Goal: Transaction & Acquisition: Purchase product/service

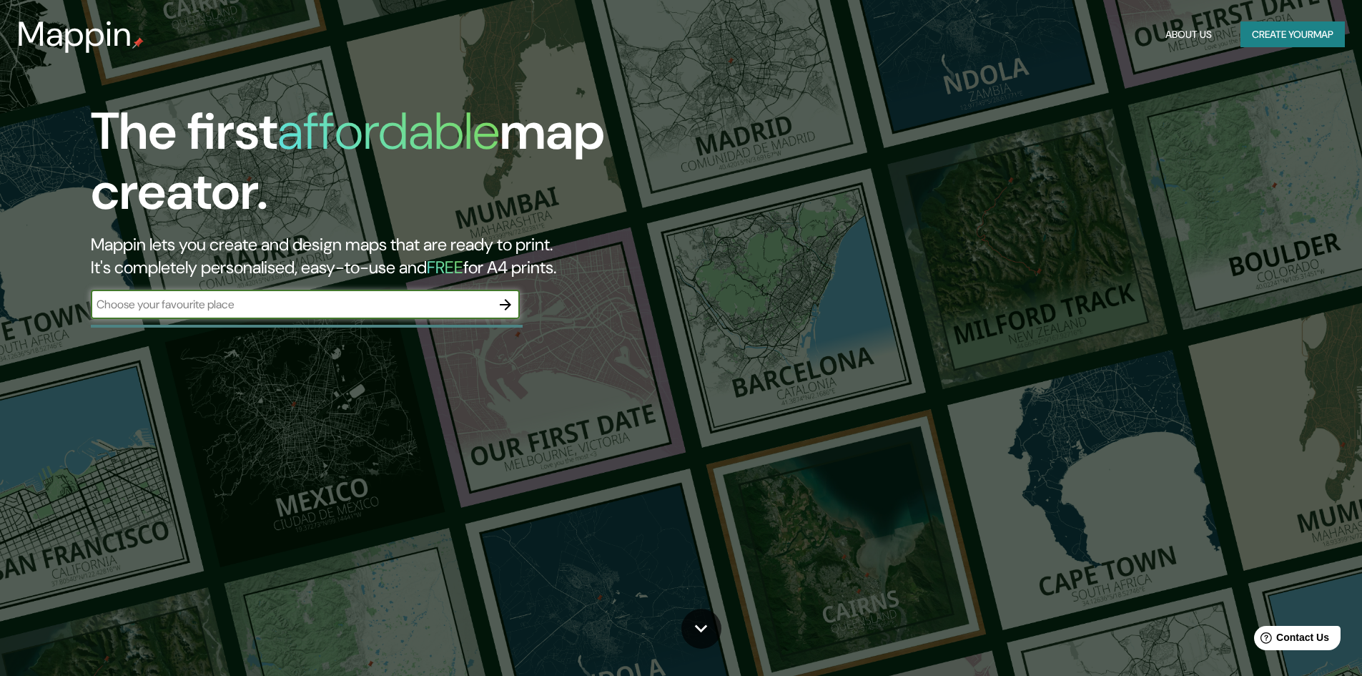
click at [413, 313] on div "​" at bounding box center [305, 304] width 429 height 29
click at [489, 302] on input "text" at bounding box center [291, 304] width 400 height 16
type input "merida yucatan"
click at [515, 307] on button "button" at bounding box center [505, 304] width 29 height 29
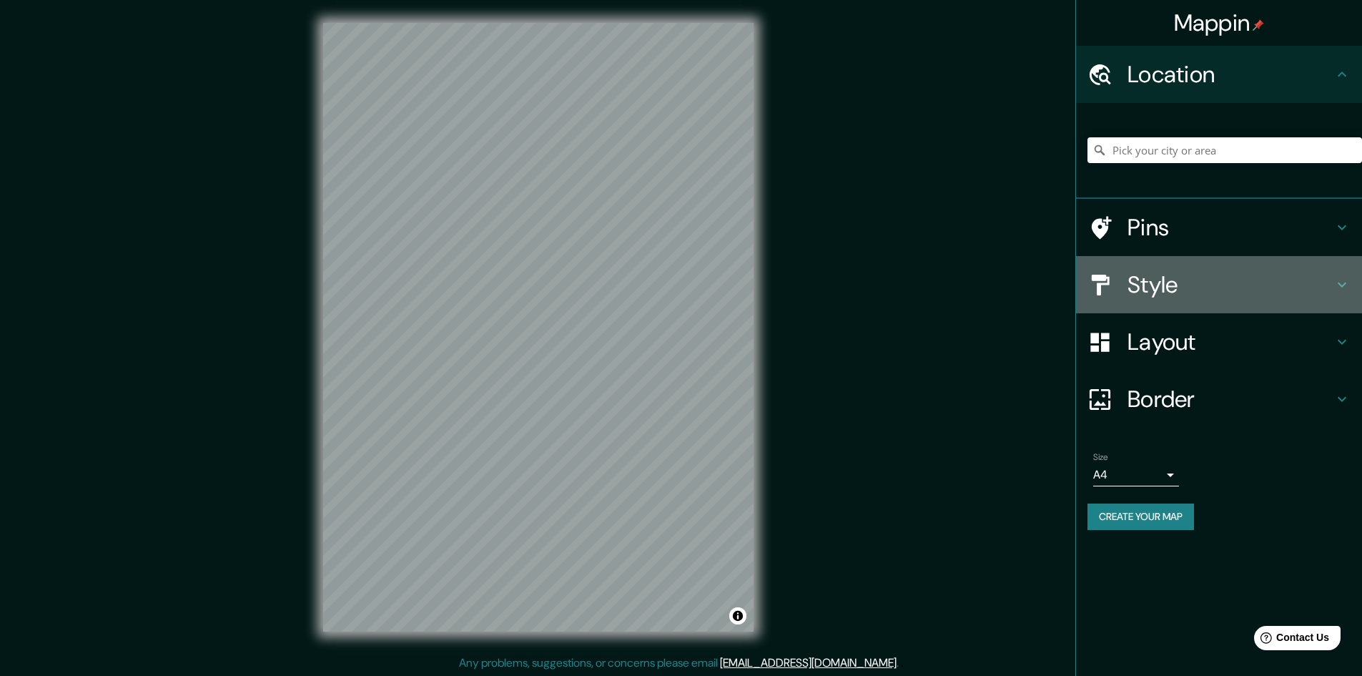
click at [1145, 279] on h4 "Style" at bounding box center [1231, 284] width 206 height 29
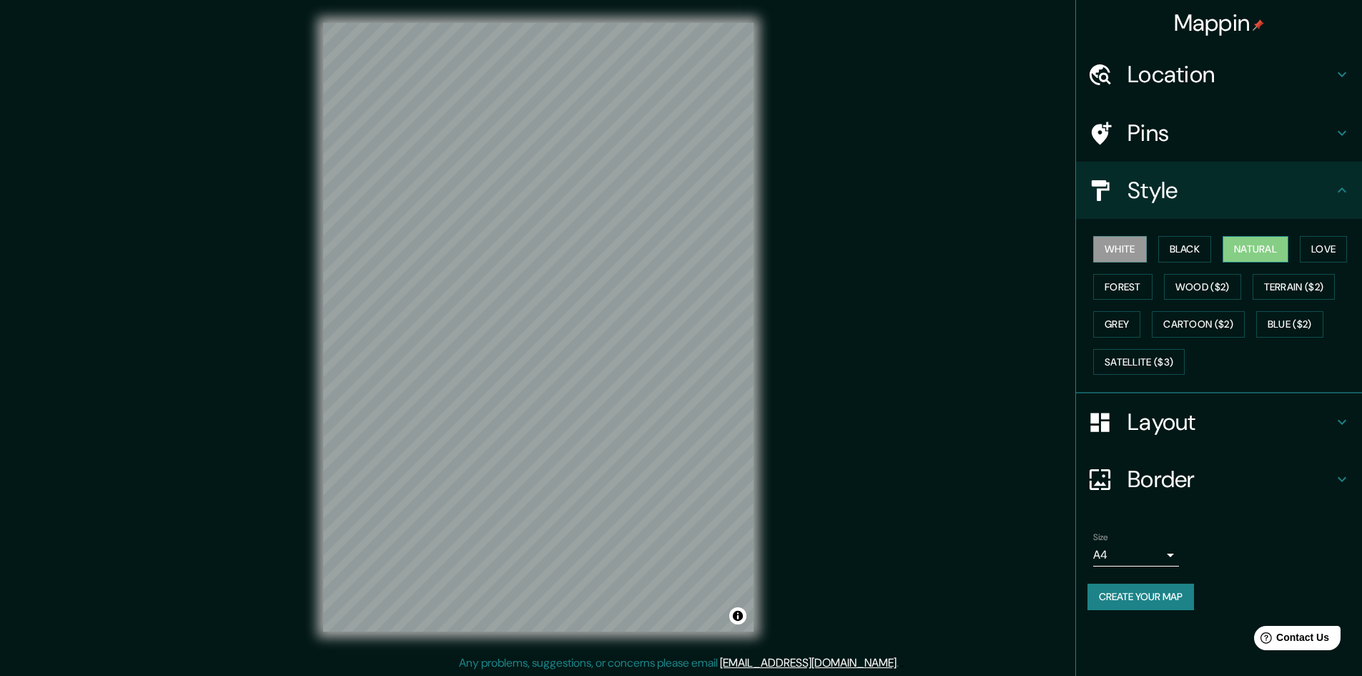
click at [1238, 243] on button "Natural" at bounding box center [1256, 249] width 66 height 26
click at [1316, 244] on button "Love" at bounding box center [1323, 249] width 47 height 26
click at [1128, 292] on button "Forest" at bounding box center [1122, 287] width 59 height 26
click at [1190, 283] on button "Wood ($2)" at bounding box center [1202, 287] width 77 height 26
click at [1316, 280] on button "Terrain ($2)" at bounding box center [1294, 287] width 83 height 26
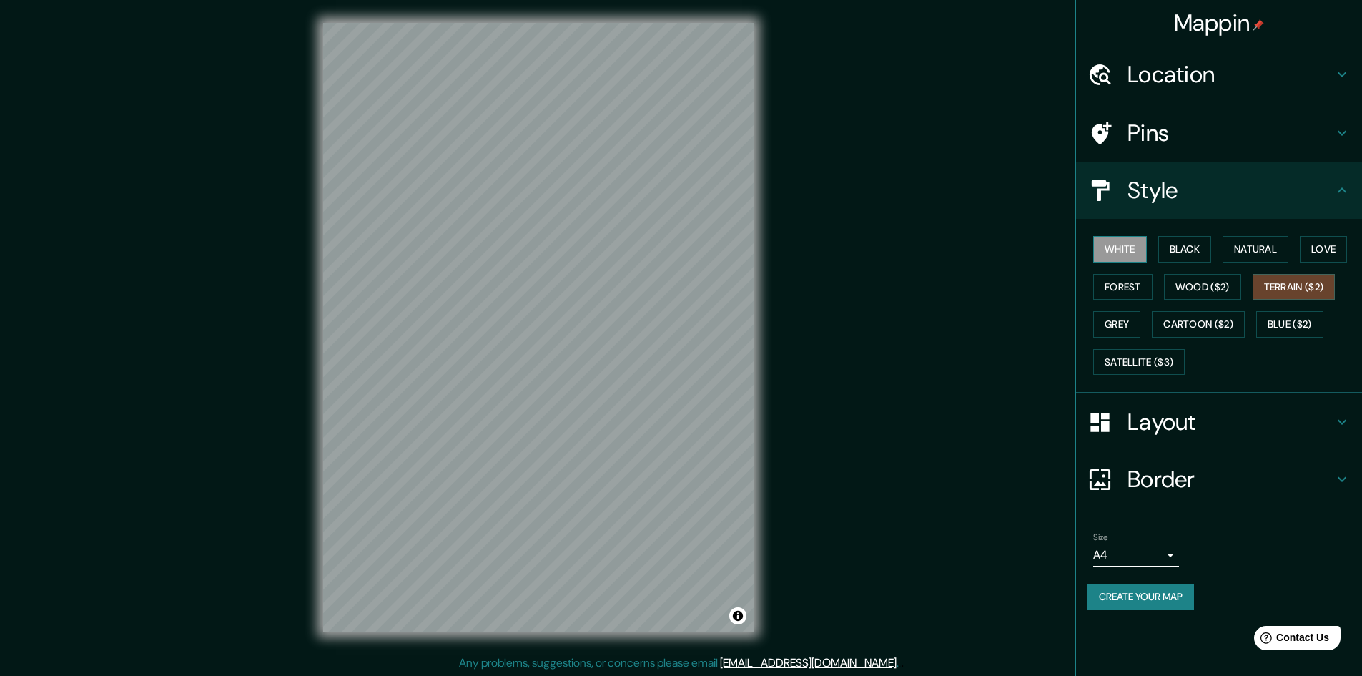
click at [1133, 247] on button "White" at bounding box center [1120, 249] width 54 height 26
click at [1185, 248] on button "Black" at bounding box center [1185, 249] width 54 height 26
click at [1307, 278] on button "Terrain ($2)" at bounding box center [1294, 287] width 83 height 26
click at [1129, 317] on button "Grey" at bounding box center [1116, 324] width 47 height 26
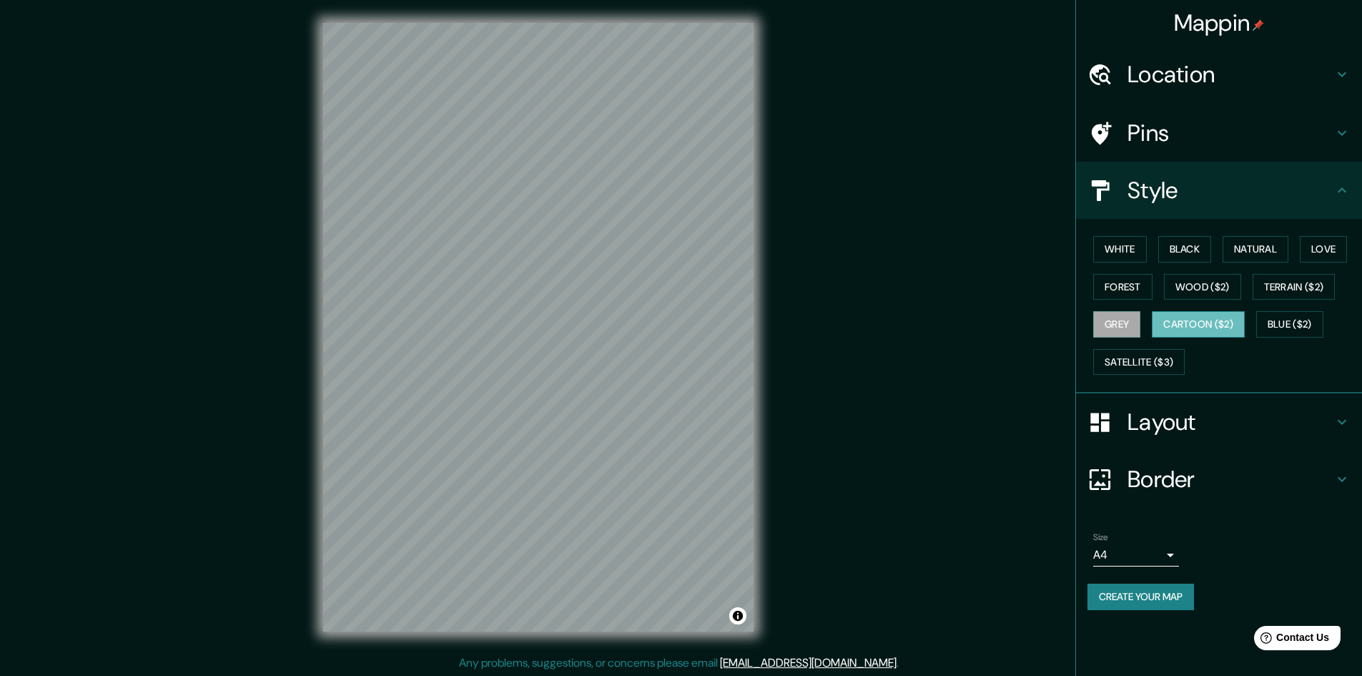
click at [1193, 320] on button "Cartoon ($2)" at bounding box center [1198, 324] width 93 height 26
click at [1273, 322] on button "Blue ($2)" at bounding box center [1289, 324] width 67 height 26
click at [1196, 315] on button "Cartoon ($2)" at bounding box center [1198, 324] width 93 height 26
click at [1150, 364] on button "Satellite ($3)" at bounding box center [1139, 362] width 92 height 26
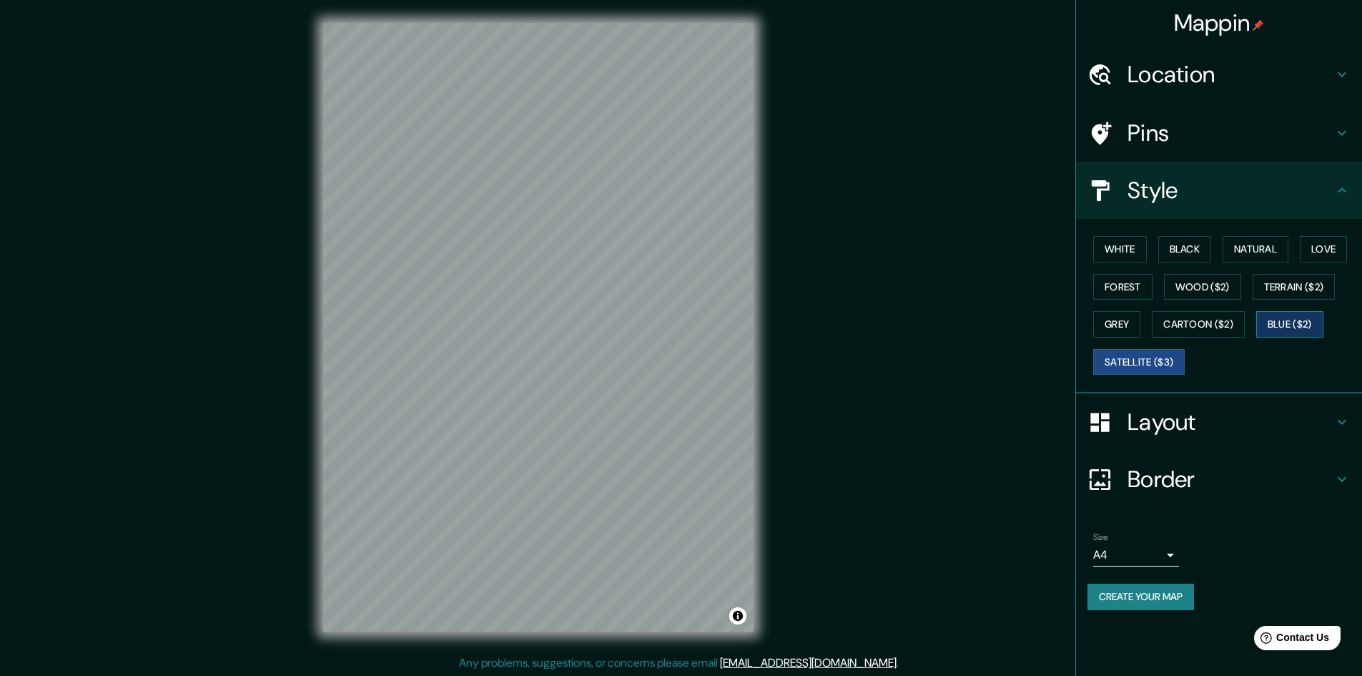
click at [1291, 315] on button "Blue ($2)" at bounding box center [1289, 324] width 67 height 26
click at [1189, 323] on button "Cartoon ($2)" at bounding box center [1198, 324] width 93 height 26
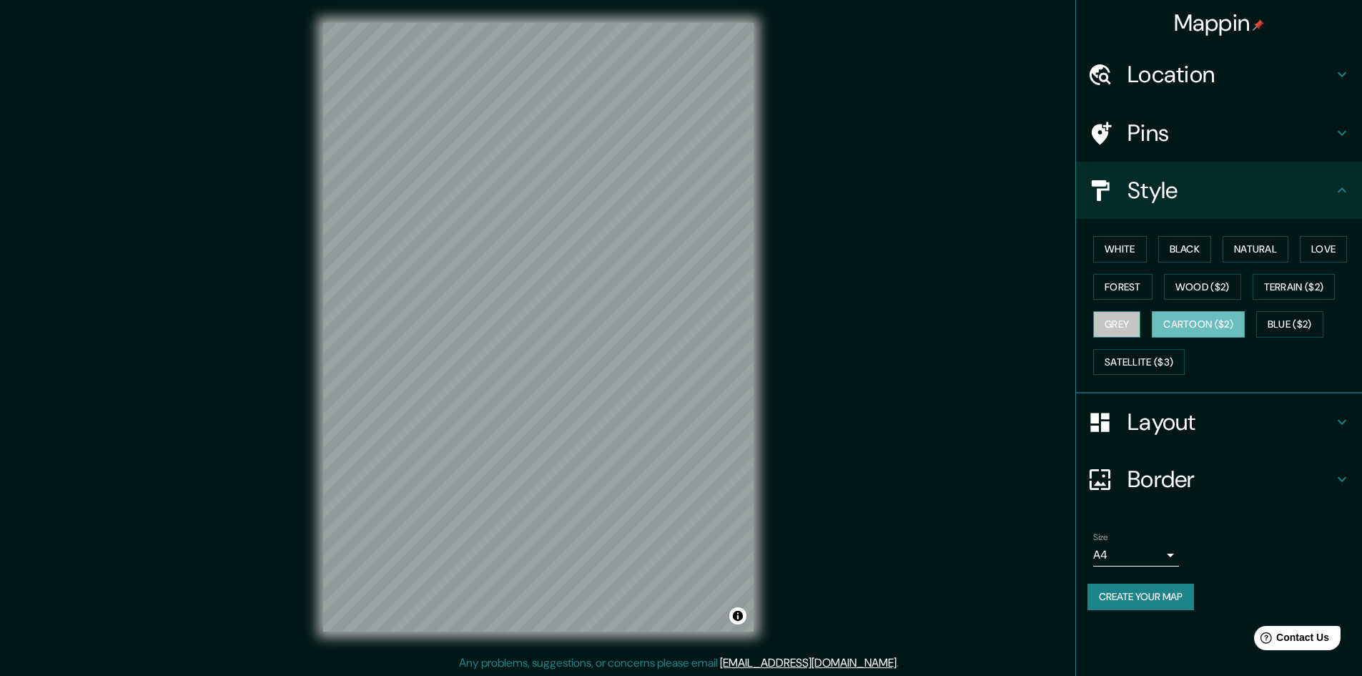
click at [1117, 315] on button "Grey" at bounding box center [1116, 324] width 47 height 26
click at [1205, 245] on button "Black" at bounding box center [1185, 249] width 54 height 26
click at [1123, 251] on button "White" at bounding box center [1120, 249] width 54 height 26
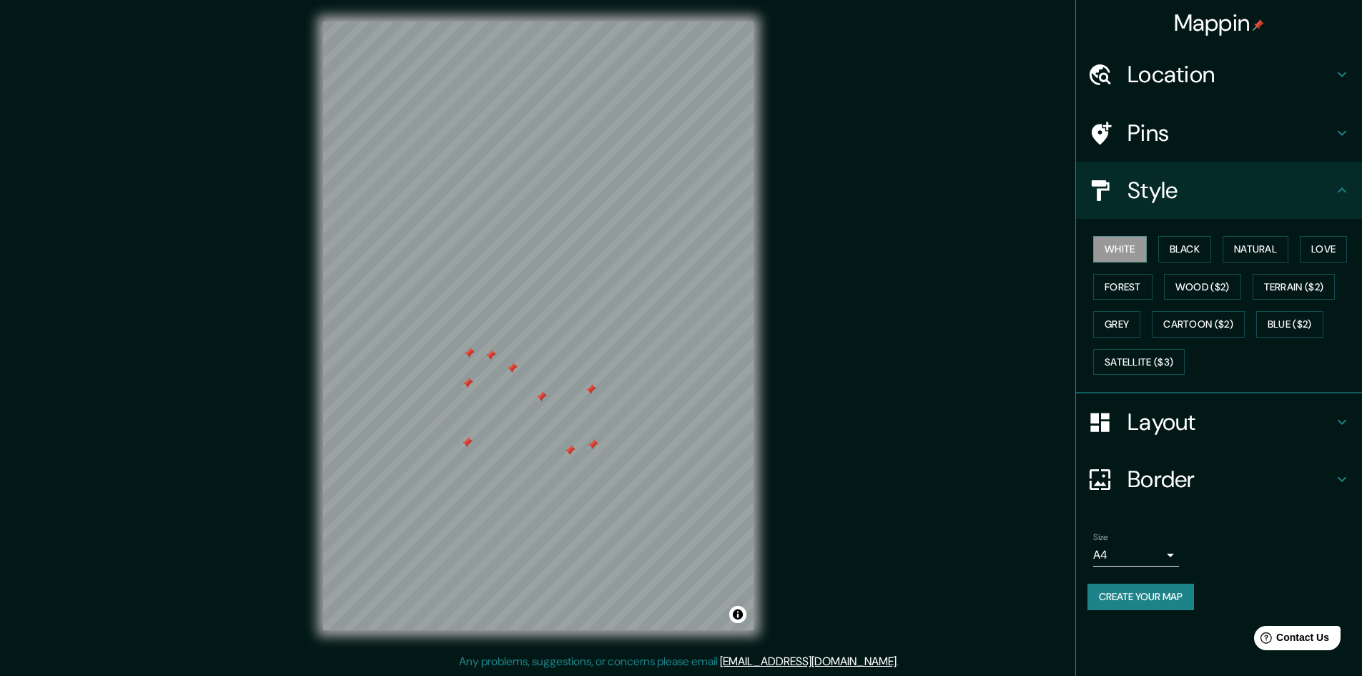
click at [1184, 592] on button "Create your map" at bounding box center [1140, 596] width 107 height 26
